Goal: Information Seeking & Learning: Learn about a topic

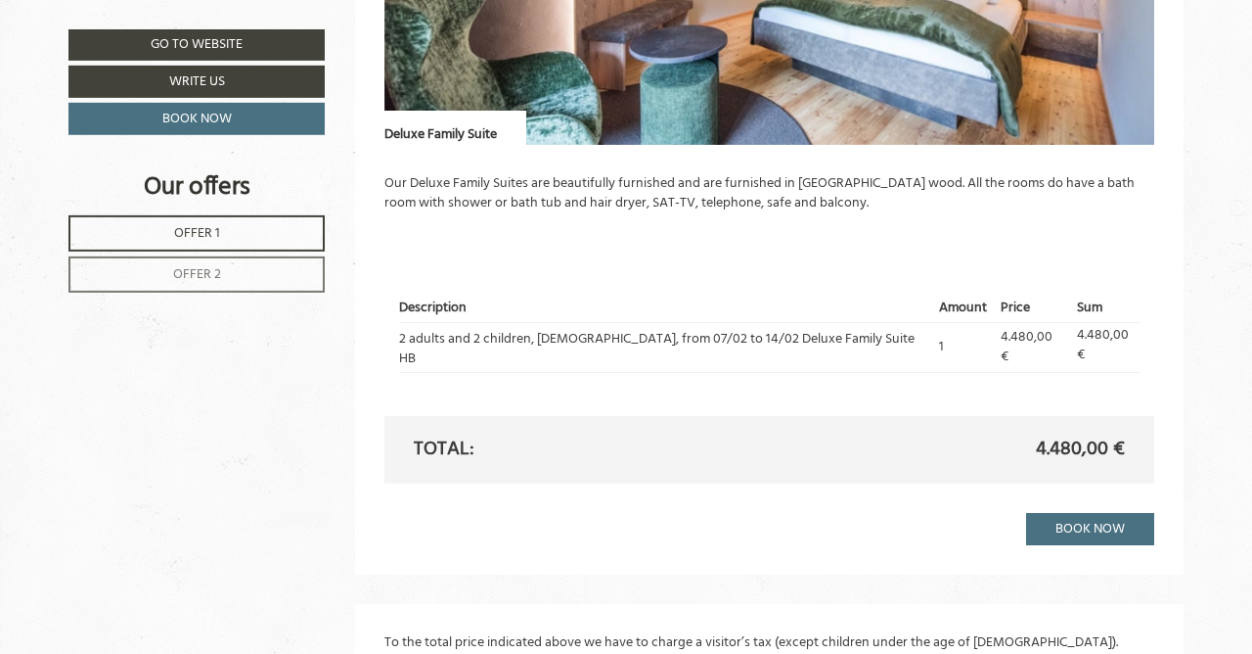
scroll to position [2551, 0]
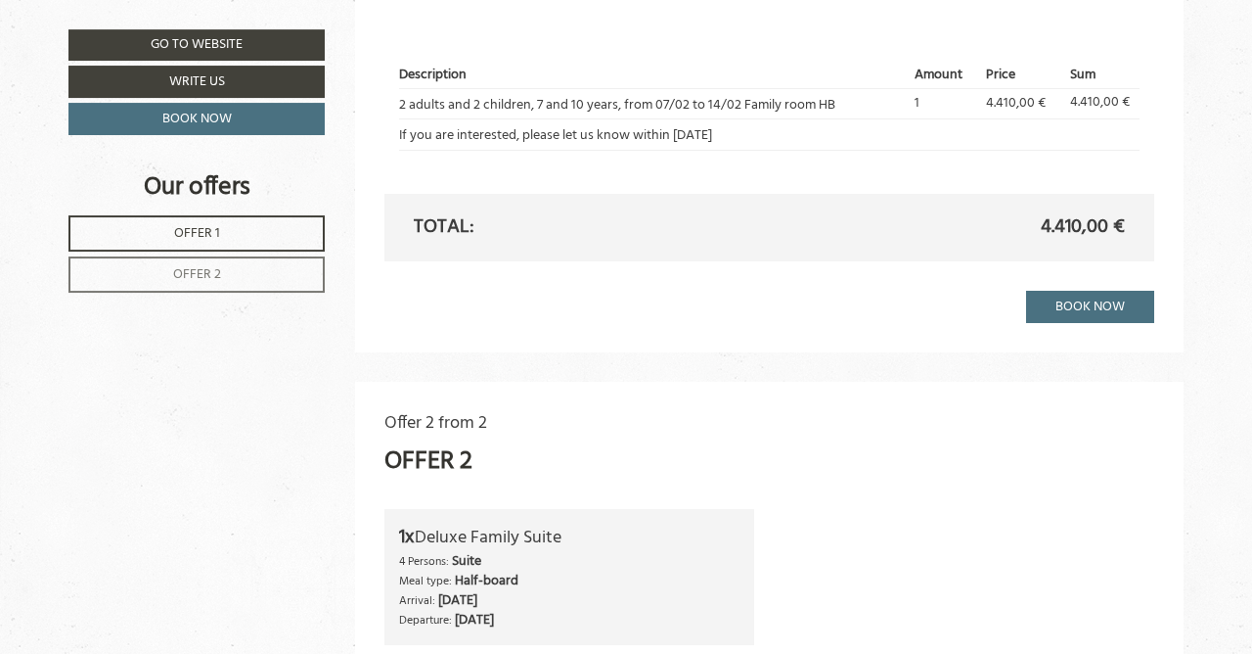
scroll to position [1635, 0]
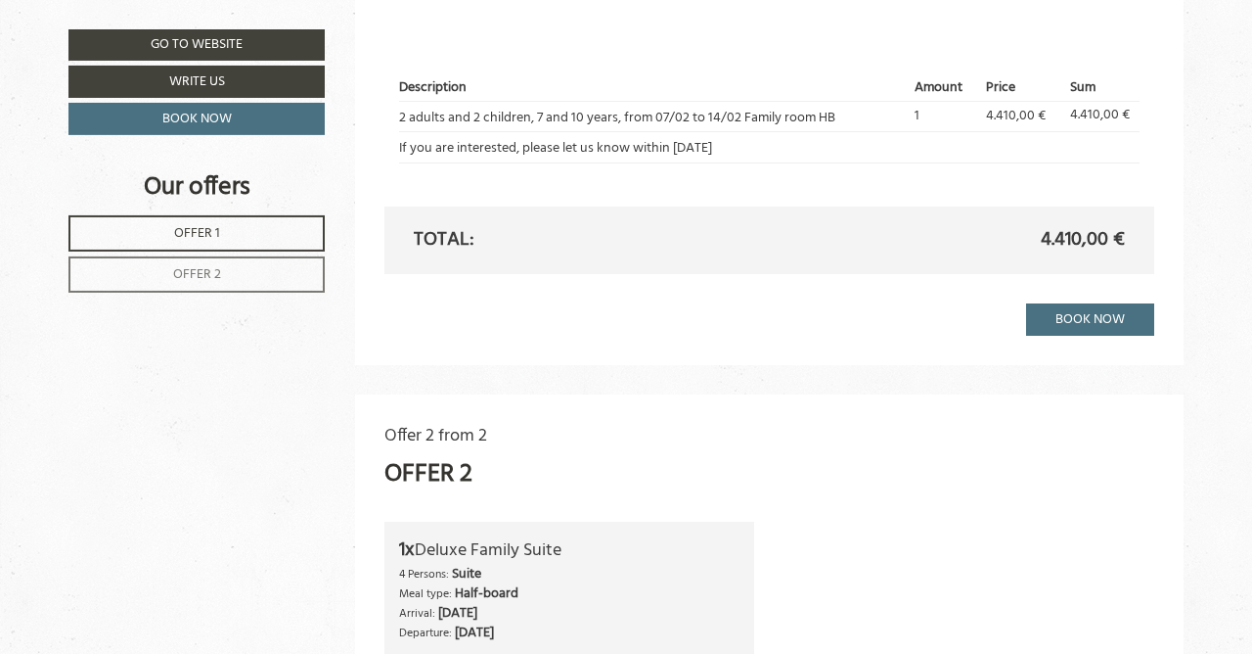
drag, startPoint x: 739, startPoint y: 146, endPoint x: 407, endPoint y: 75, distance: 339.1
click at [407, 75] on tbody "Description Amount Price Sum 2 adults and 2 children, 7 and 10 years, from 07/0…" at bounding box center [770, 118] width 742 height 88
click at [407, 75] on th "Description" at bounding box center [654, 87] width 510 height 26
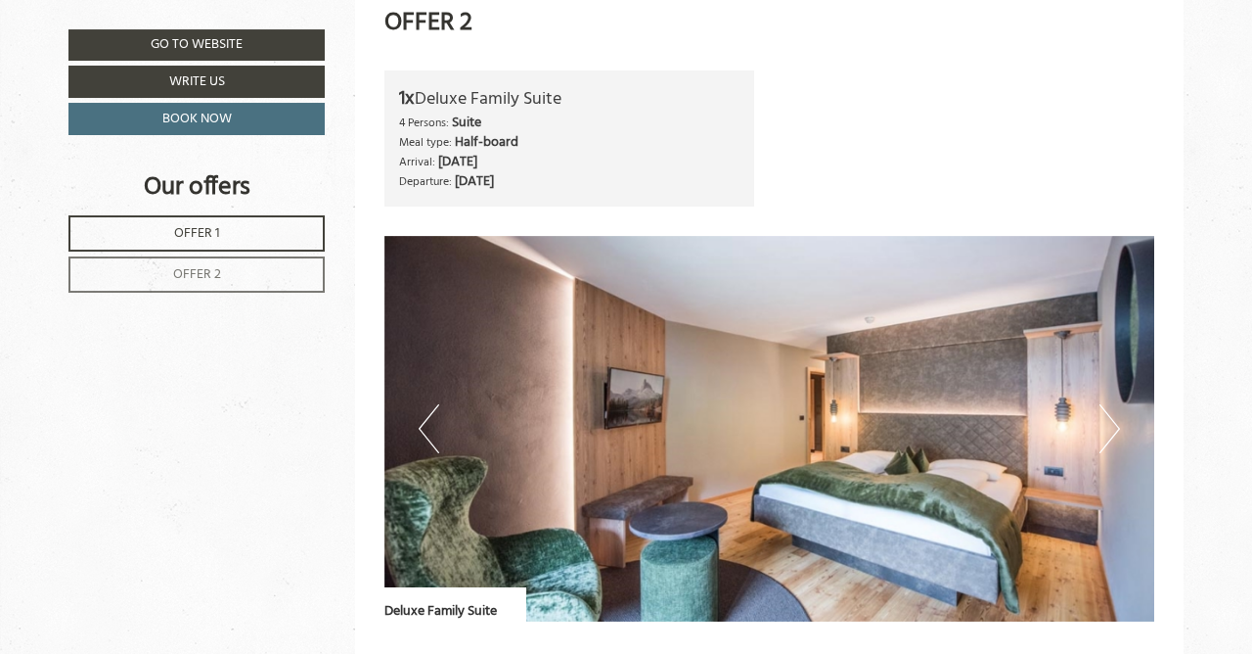
scroll to position [2086, 0]
drag, startPoint x: 407, startPoint y: 75, endPoint x: 659, endPoint y: 196, distance: 279.7
click at [659, 196] on div "1x Deluxe Family Suite 4 Persons: Suite Meal type: Half-board Arrival: [DATE] D…" at bounding box center [570, 138] width 371 height 136
drag, startPoint x: 659, startPoint y: 196, endPoint x: 516, endPoint y: 59, distance: 198.6
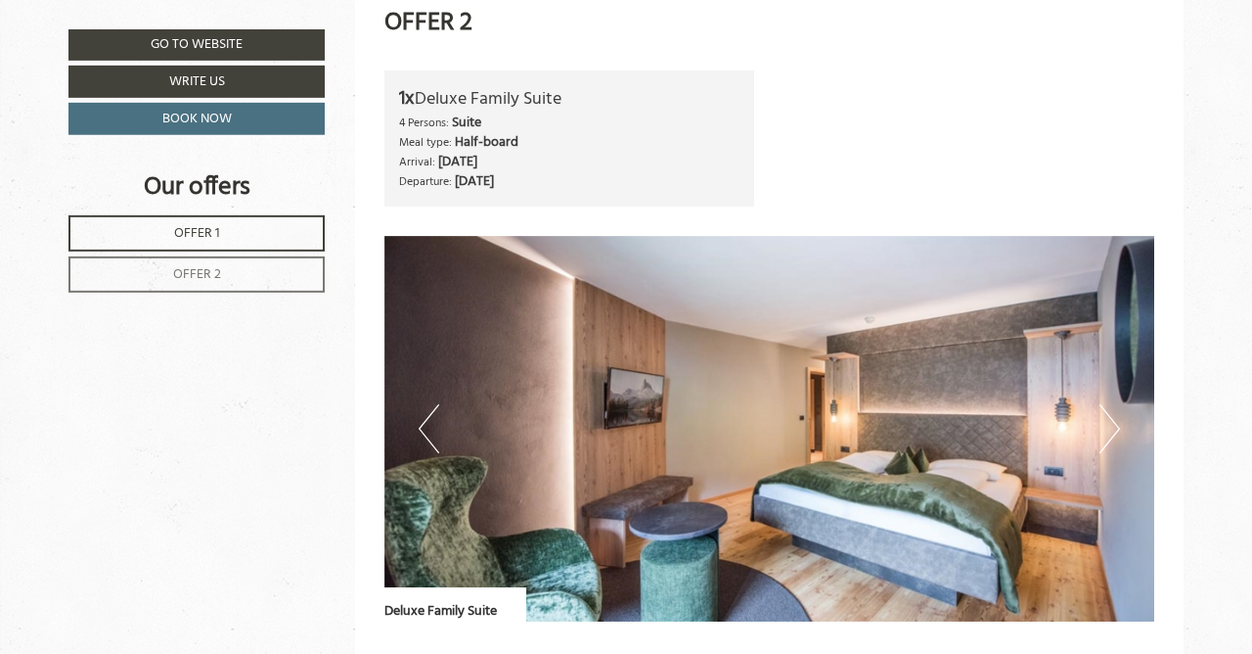
click at [516, 59] on div "Offer 2 from 2 Offer 2 1x Deluxe Family Suite 4 Persons: Suite Meal type: Half-…" at bounding box center [770, 497] width 830 height 1108
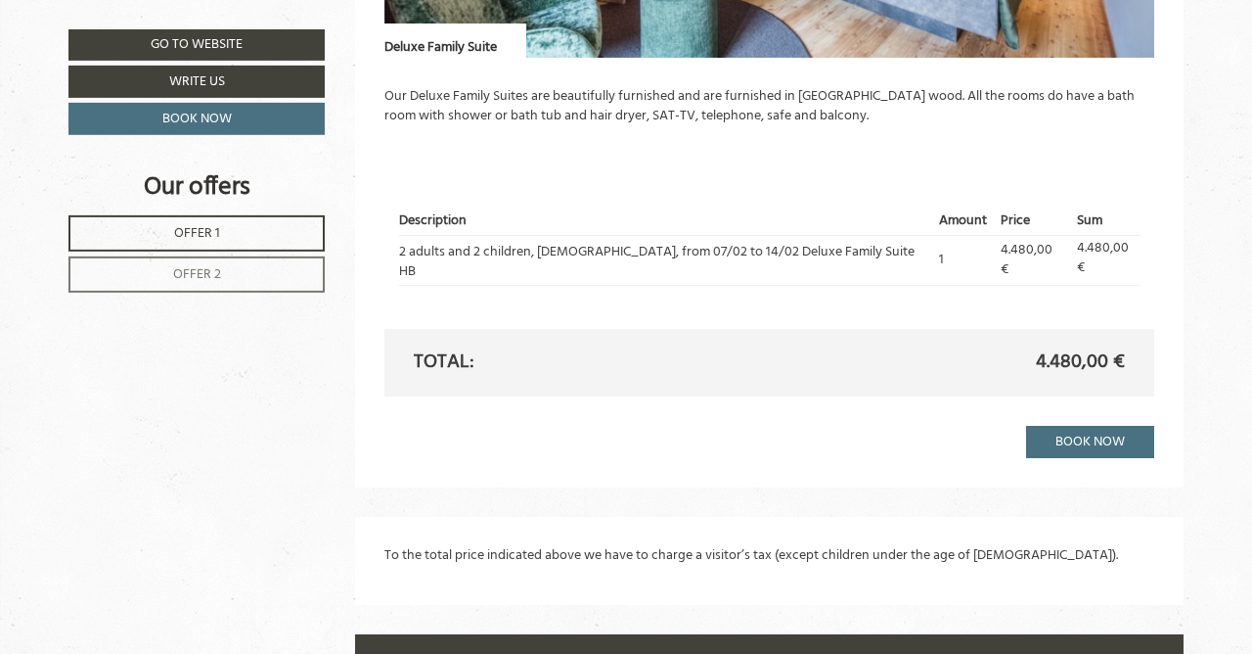
click at [225, 275] on link "Offer 2" at bounding box center [196, 274] width 256 height 36
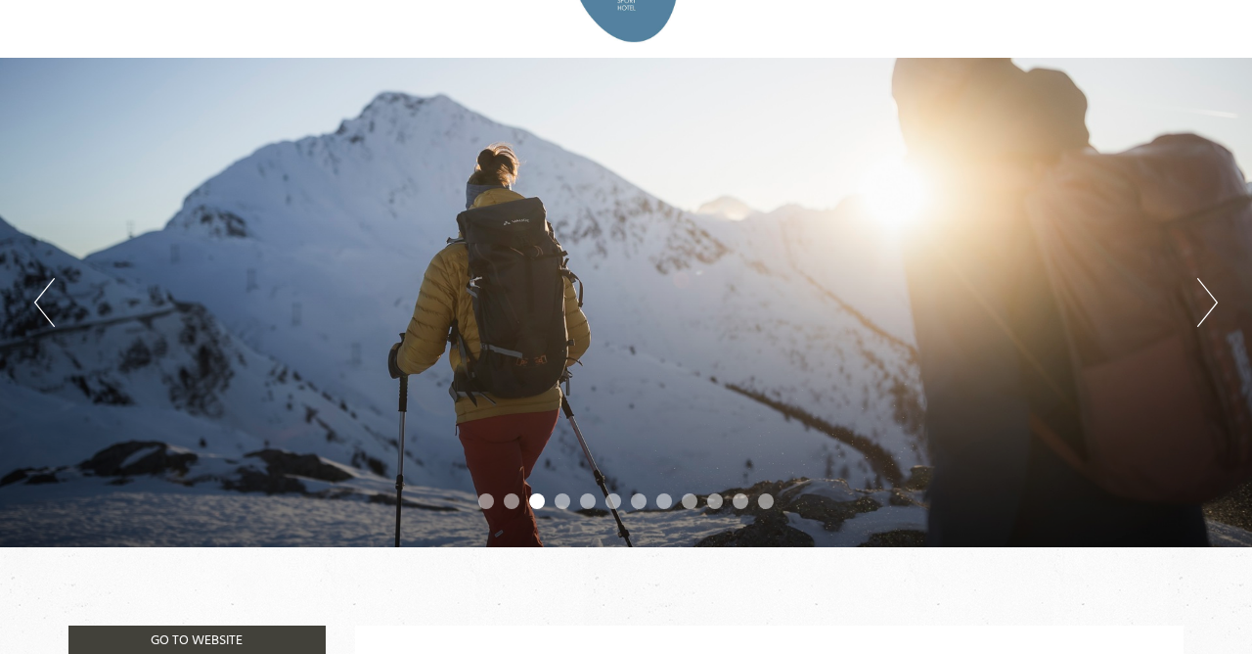
scroll to position [0, 0]
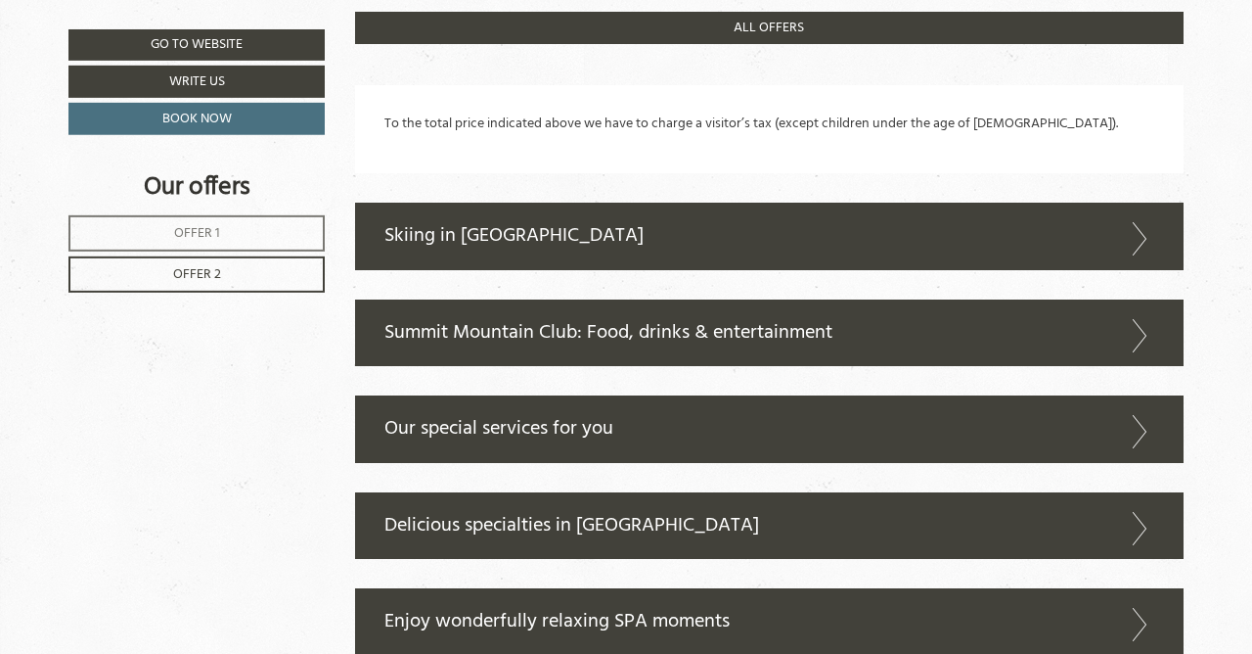
click at [204, 242] on span "Offer 1" at bounding box center [197, 233] width 46 height 23
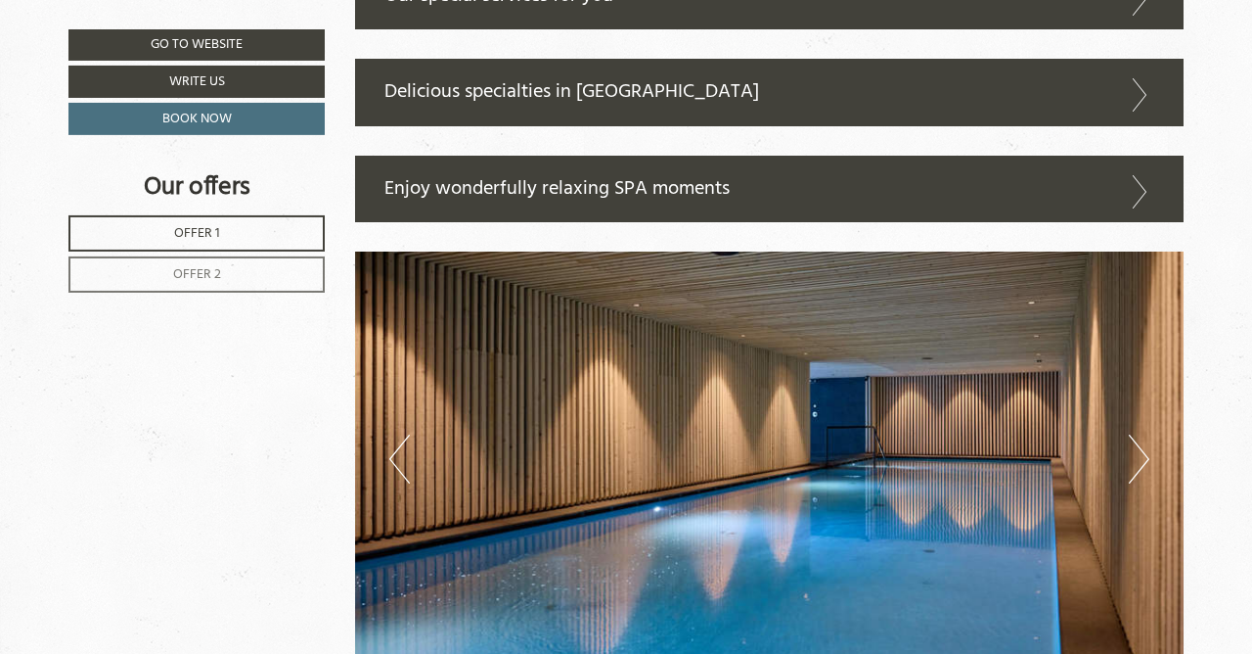
scroll to position [2504, 0]
